Goal: Browse casually

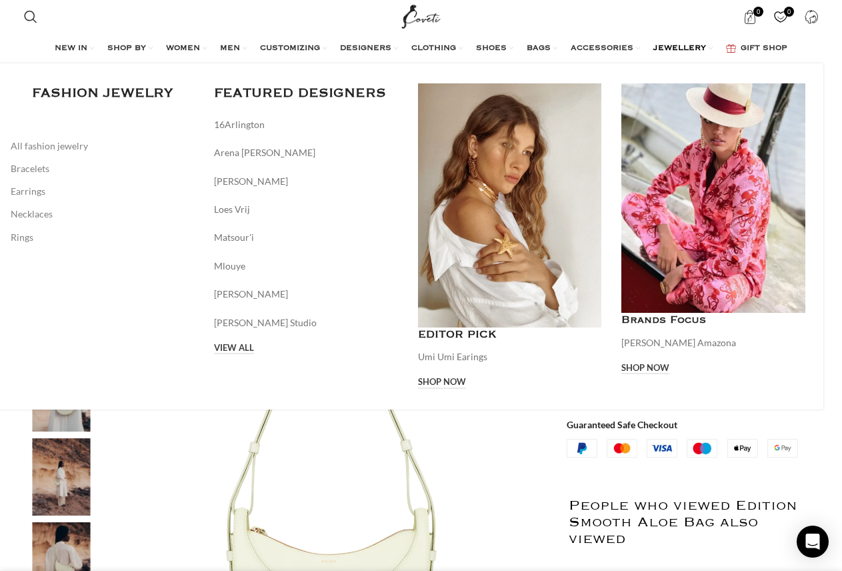
click at [696, 47] on span "JEWELLERY" at bounding box center [680, 48] width 53 height 11
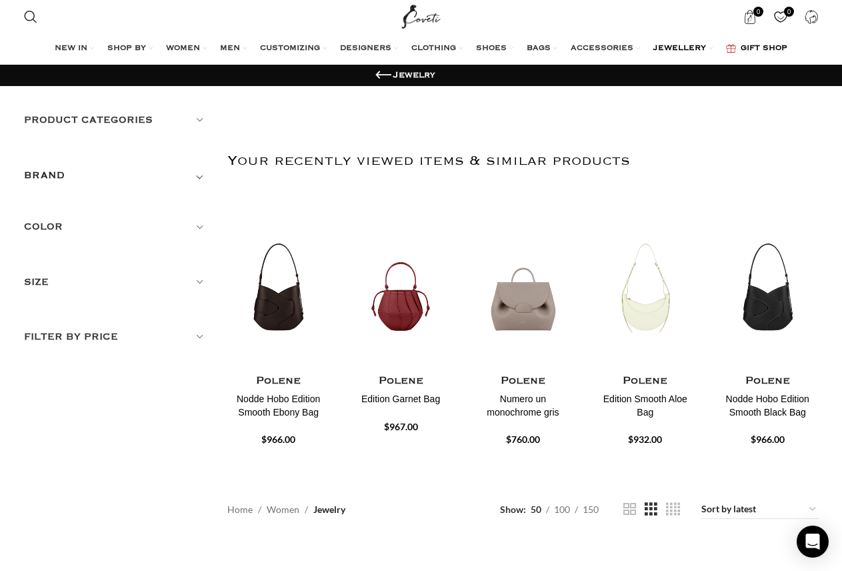
click at [786, 47] on span "GIFT SHOP" at bounding box center [764, 48] width 47 height 11
